Goal: Task Accomplishment & Management: Use online tool/utility

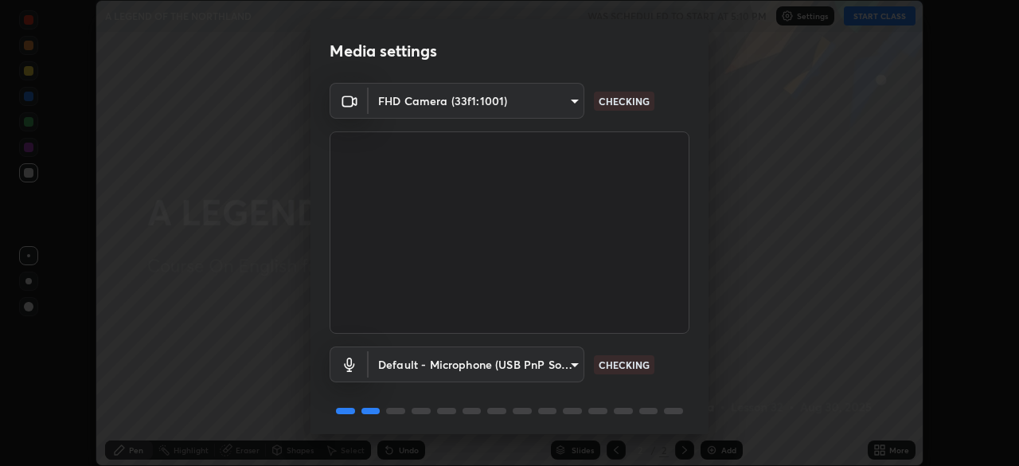
scroll to position [57, 0]
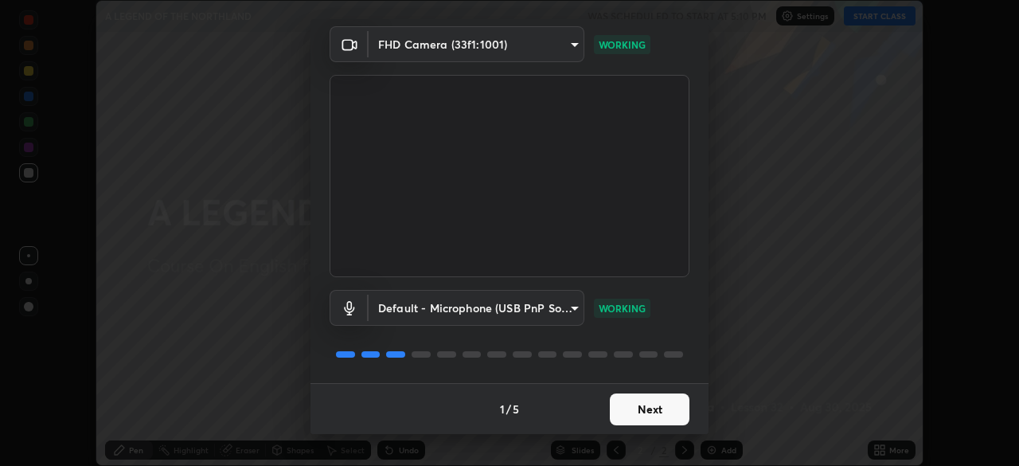
click at [667, 416] on button "Next" at bounding box center [650, 409] width 80 height 32
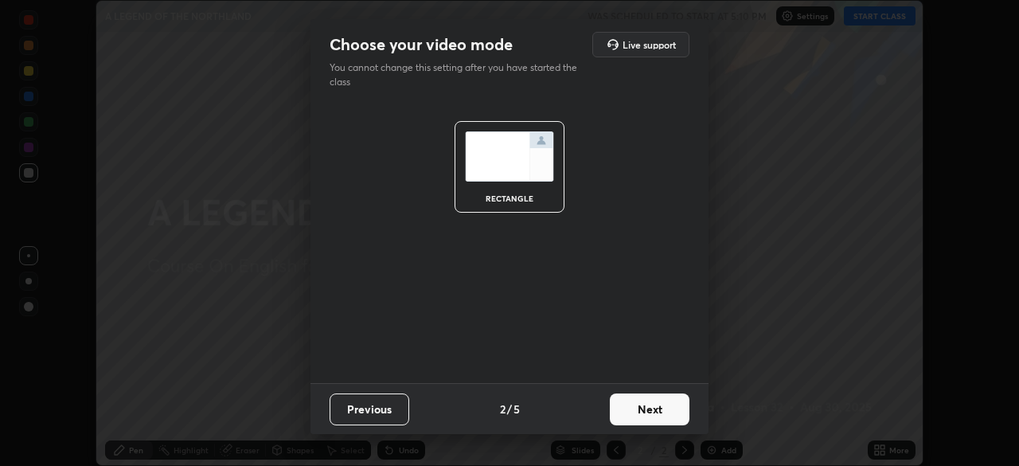
scroll to position [0, 0]
click at [666, 418] on button "Next" at bounding box center [650, 409] width 80 height 32
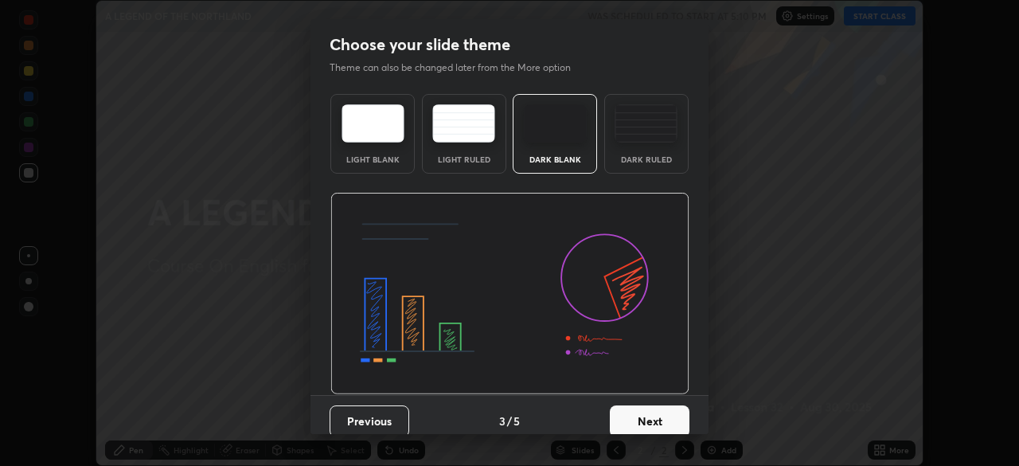
scroll to position [12, 0]
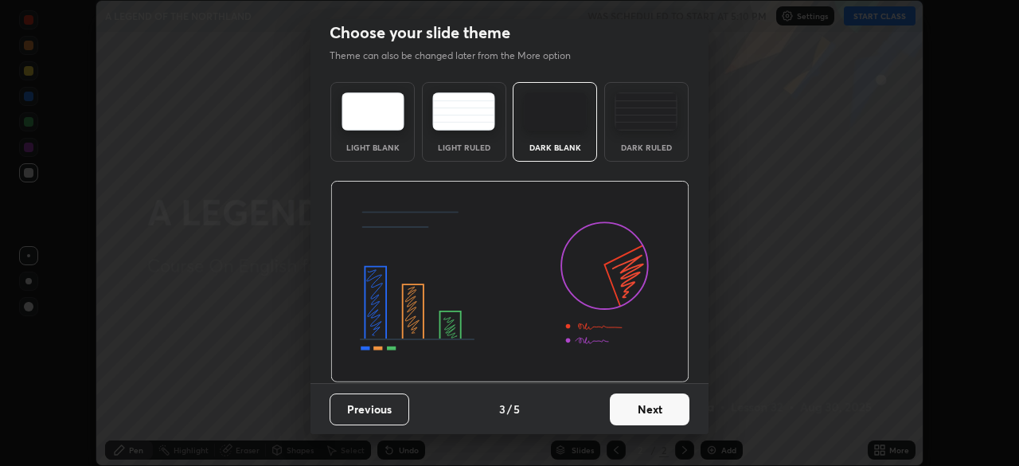
click at [639, 406] on button "Next" at bounding box center [650, 409] width 80 height 32
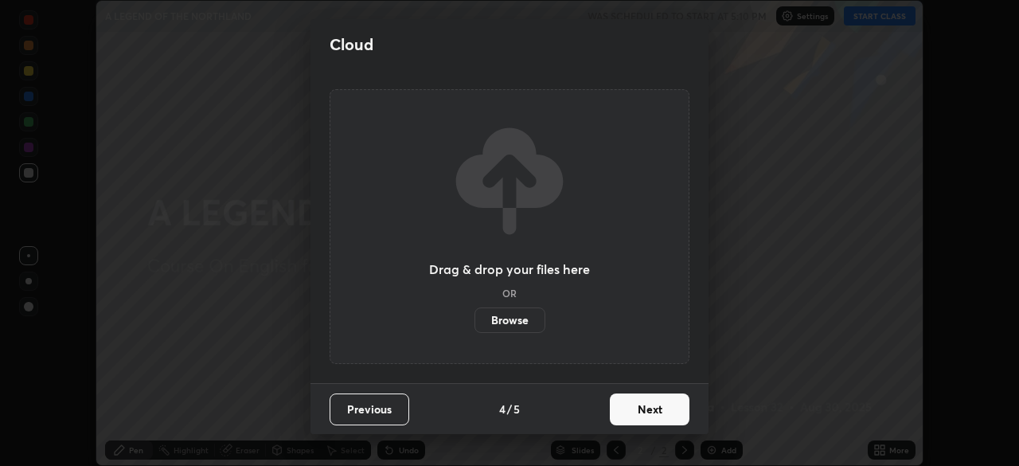
scroll to position [0, 0]
click at [521, 324] on label "Browse" at bounding box center [510, 319] width 71 height 25
click at [475, 324] on input "Browse" at bounding box center [475, 319] width 0 height 25
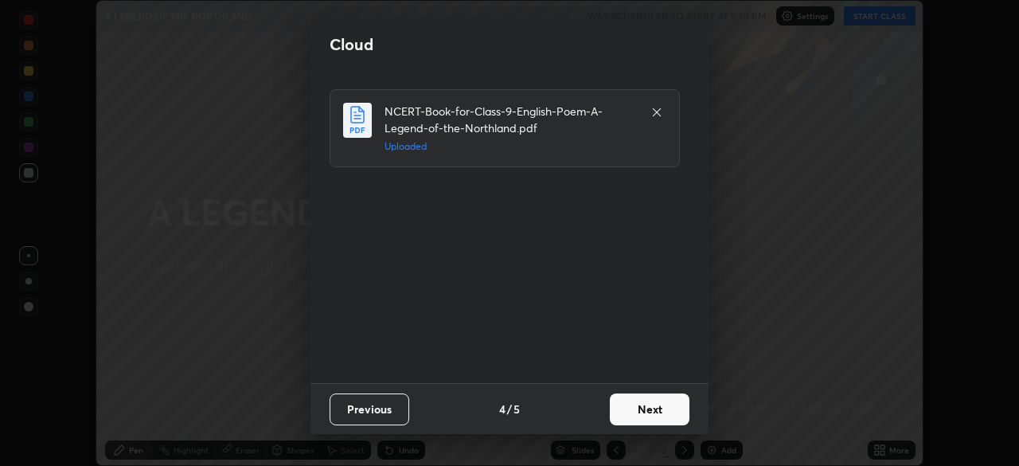
click at [655, 410] on button "Next" at bounding box center [650, 409] width 80 height 32
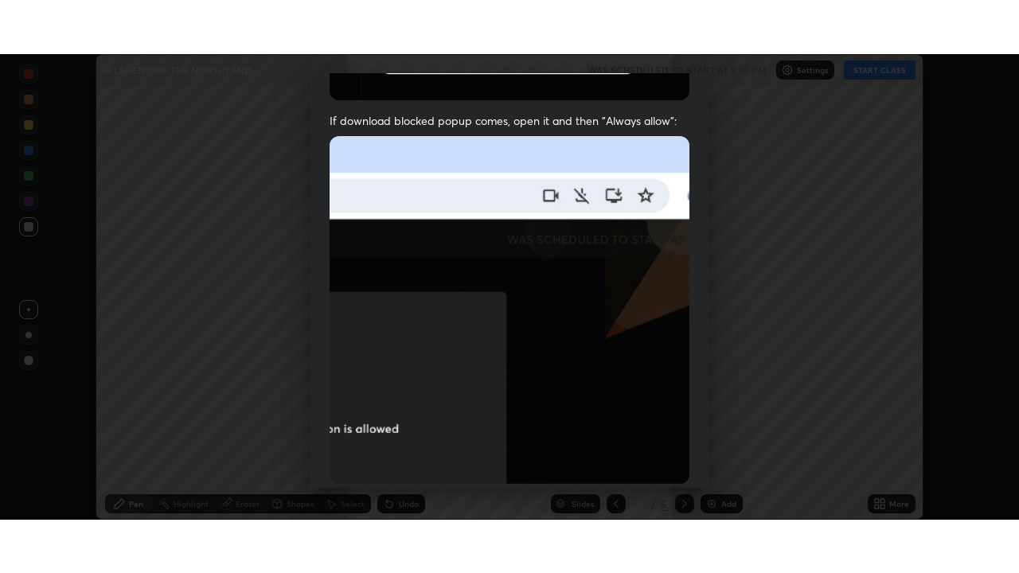
scroll to position [381, 0]
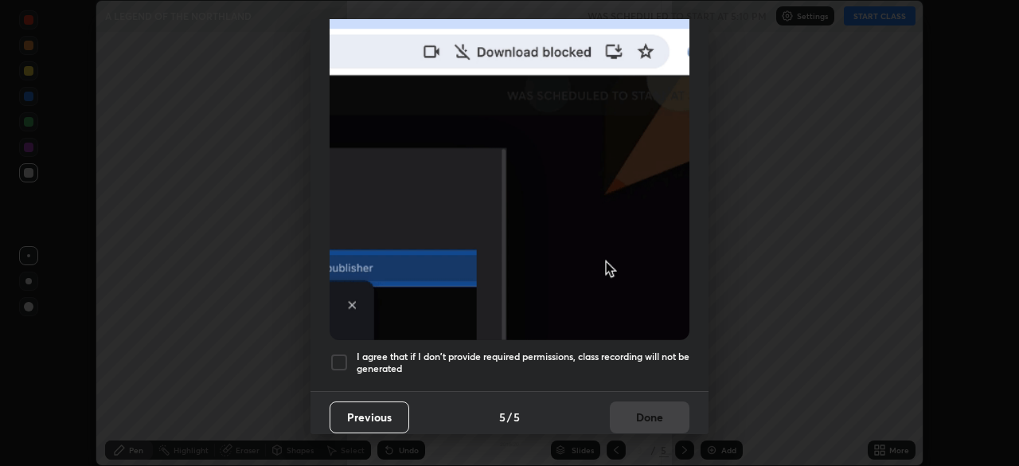
click at [334, 353] on div at bounding box center [339, 362] width 19 height 19
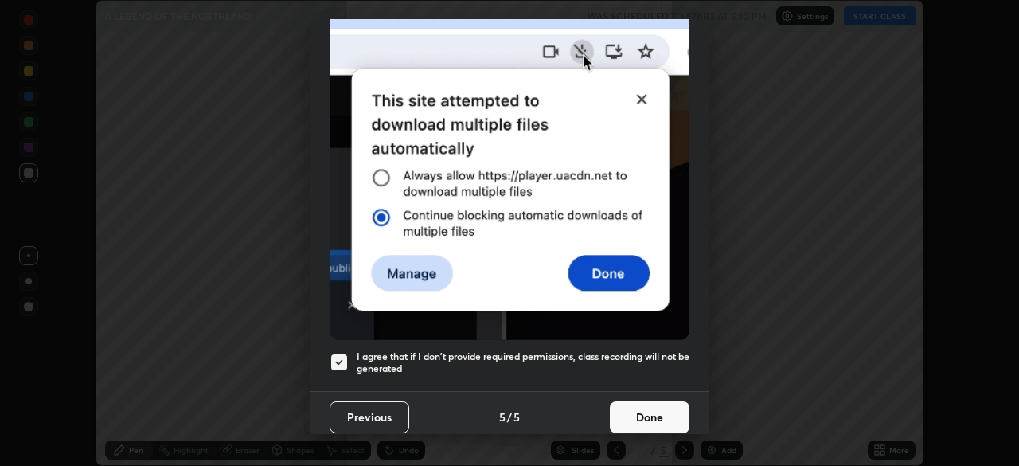
click at [637, 413] on button "Done" at bounding box center [650, 417] width 80 height 32
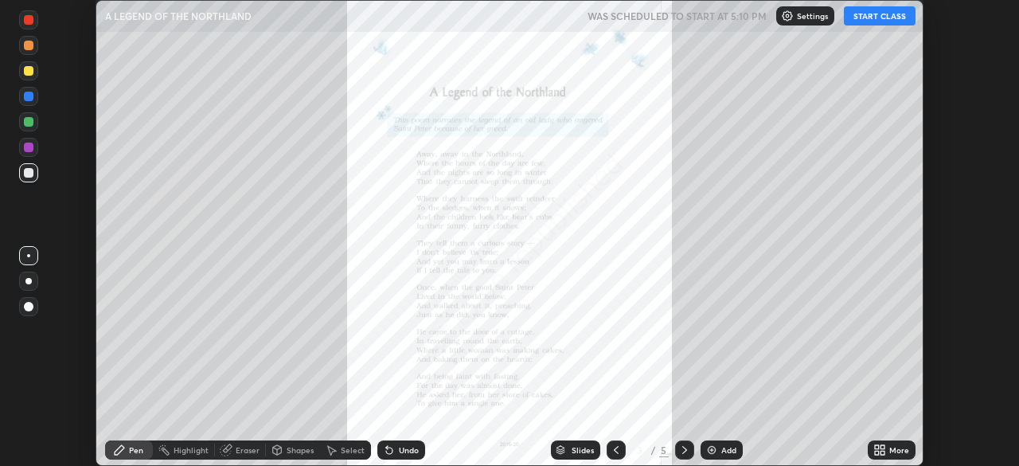
click at [881, 444] on icon at bounding box center [880, 450] width 13 height 13
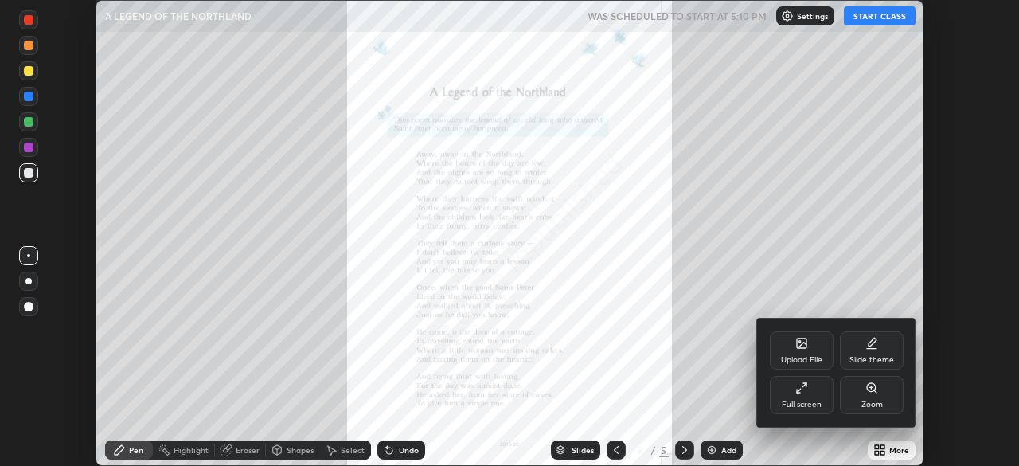
click at [821, 399] on div "Full screen" at bounding box center [802, 395] width 64 height 38
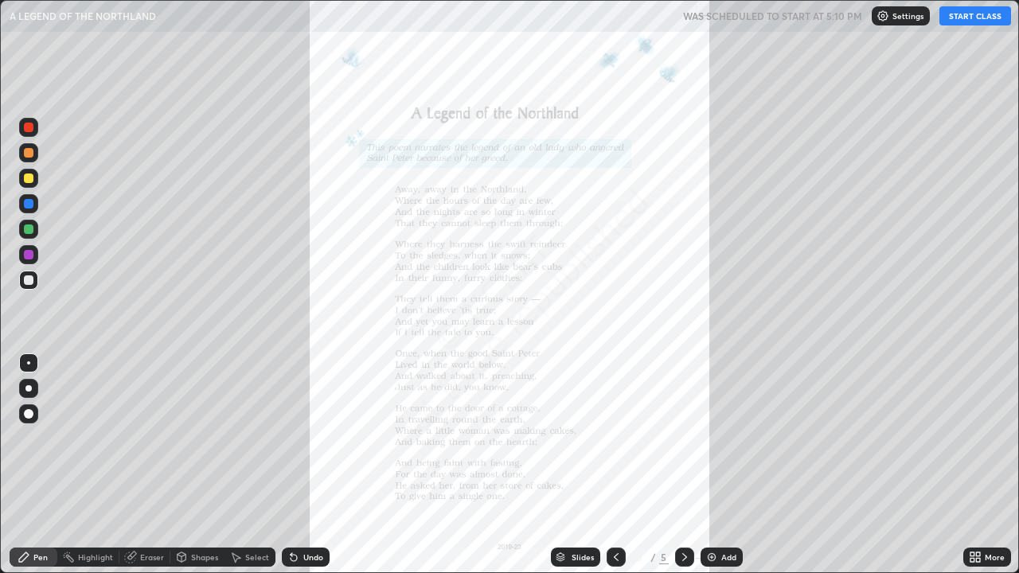
scroll to position [573, 1019]
click at [970, 17] on button "START CLASS" at bounding box center [976, 15] width 72 height 19
click at [682, 465] on div at bounding box center [684, 557] width 19 height 19
